Goal: Task Accomplishment & Management: Use online tool/utility

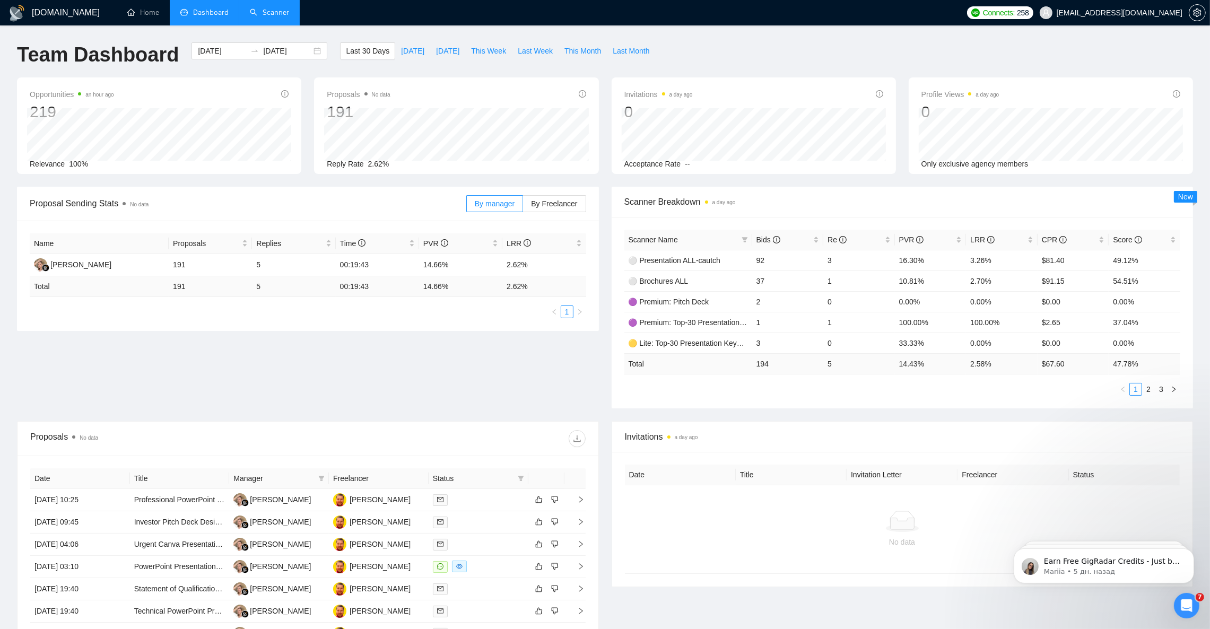
click at [279, 10] on link "Scanner" at bounding box center [269, 12] width 39 height 9
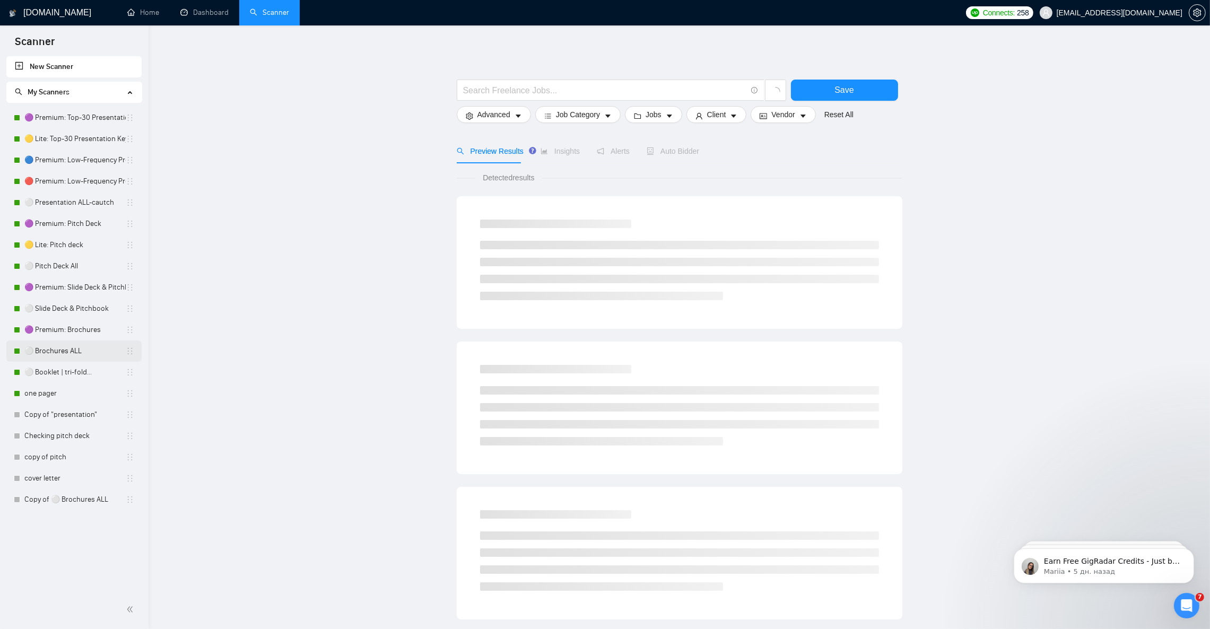
click at [76, 348] on link "⚪ Brochures ALL" at bounding box center [74, 350] width 101 height 21
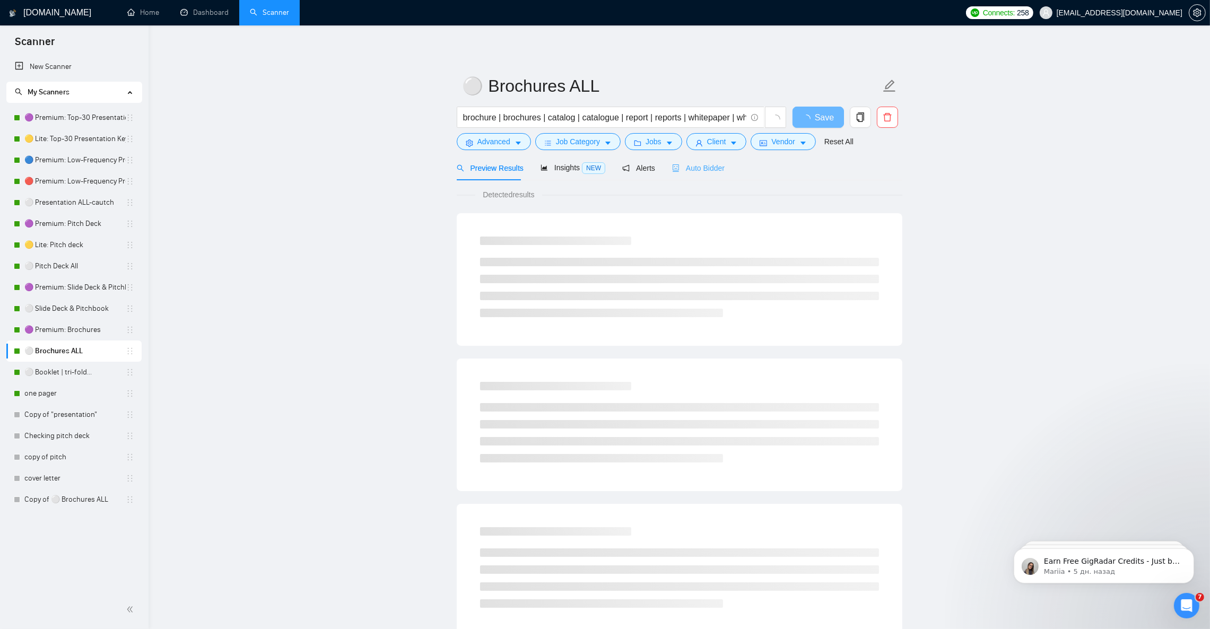
click at [696, 174] on div "Auto Bidder" at bounding box center [698, 167] width 53 height 25
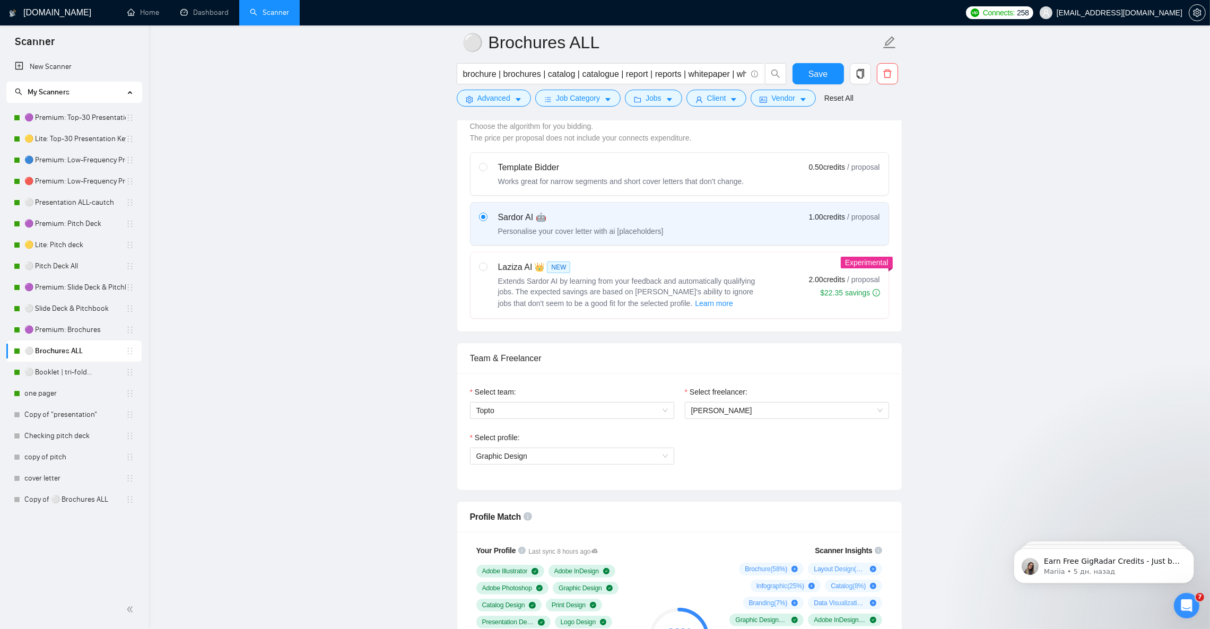
scroll to position [477, 0]
